Goal: Transaction & Acquisition: Purchase product/service

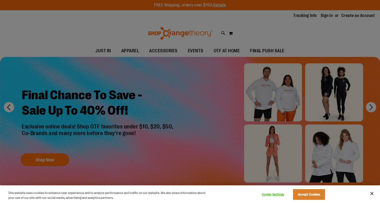
click at [190, 147] on div at bounding box center [190, 101] width 380 height 203
click at [274, 192] on button "Cookie Settings" at bounding box center [273, 194] width 32 height 10
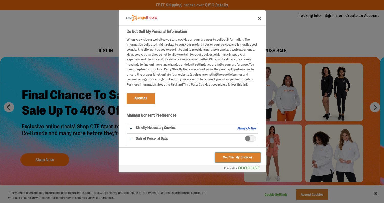
click at [240, 155] on button "Confirm My Choices" at bounding box center [237, 157] width 45 height 10
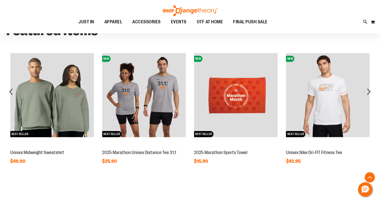
scroll to position [397, 0]
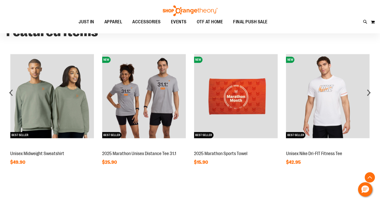
click at [154, 154] on link "2025 Marathon Unisex Distance Tee 31.1" at bounding box center [139, 153] width 74 height 5
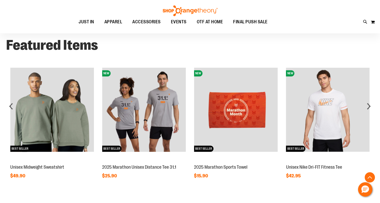
scroll to position [366, 0]
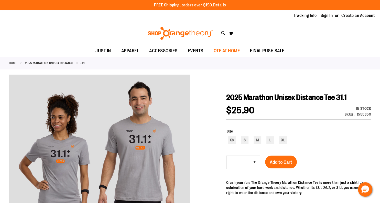
click at [226, 51] on span "OTF AT HOME" at bounding box center [227, 51] width 26 height 12
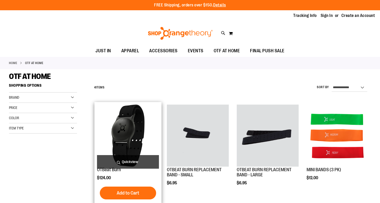
click at [111, 112] on img "product" at bounding box center [128, 135] width 62 height 62
